Goal: Check status: Check status

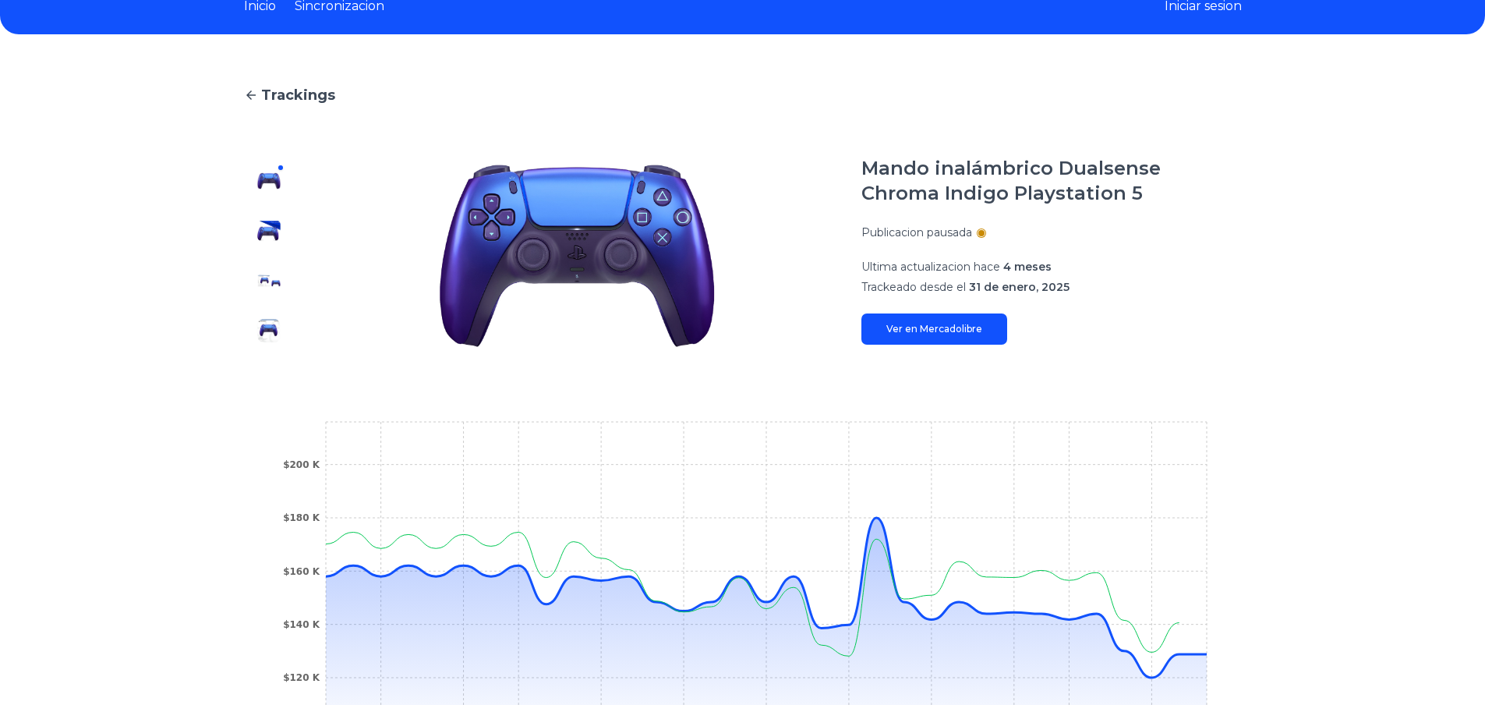
scroll to position [156, 0]
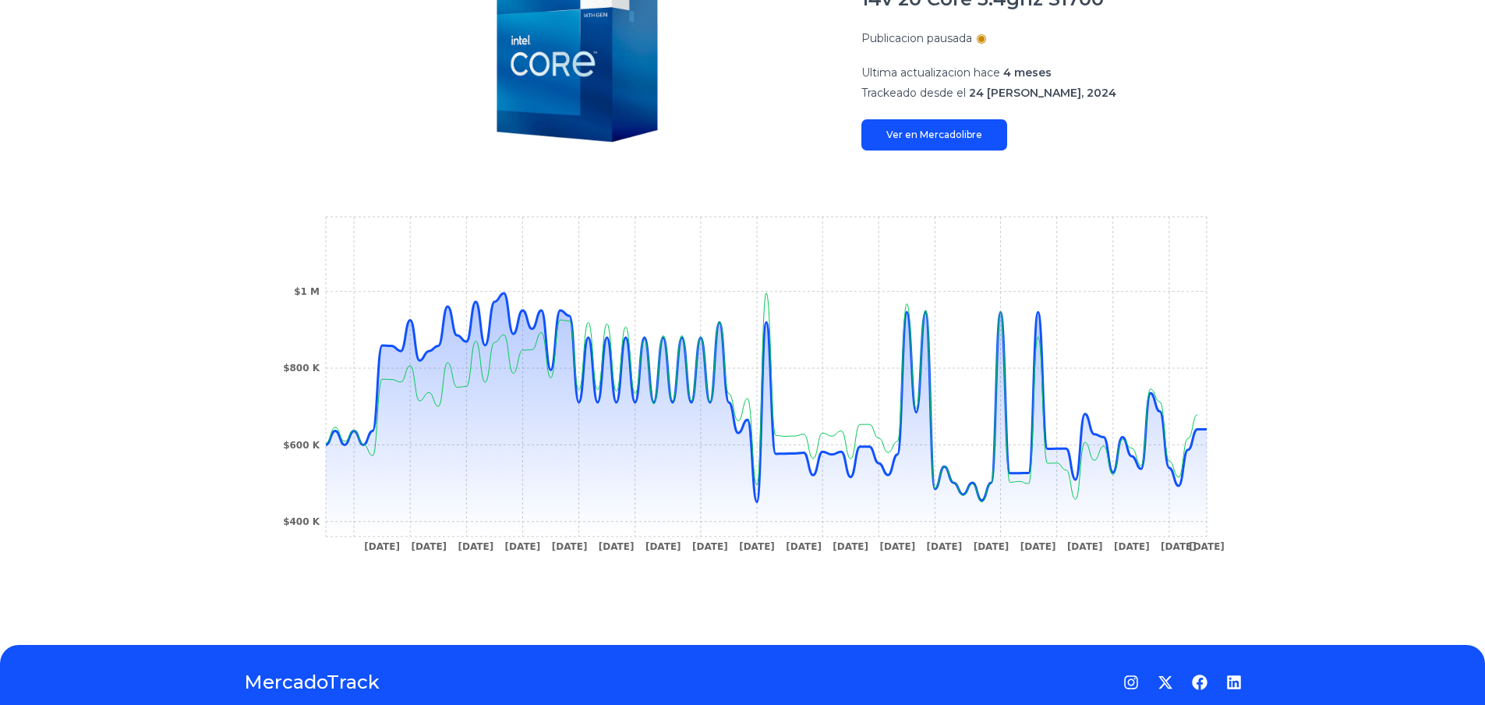
scroll to position [234, 0]
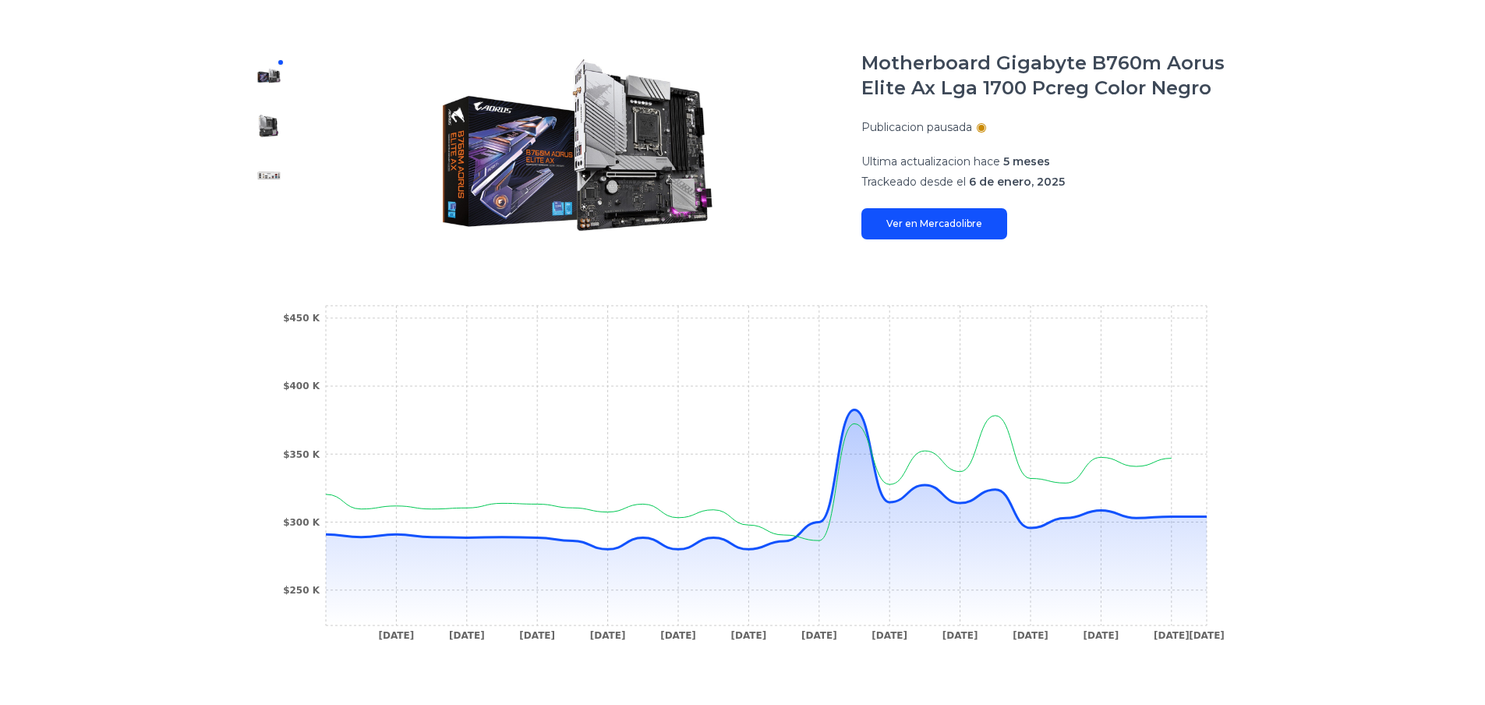
scroll to position [156, 0]
